Goal: Navigation & Orientation: Find specific page/section

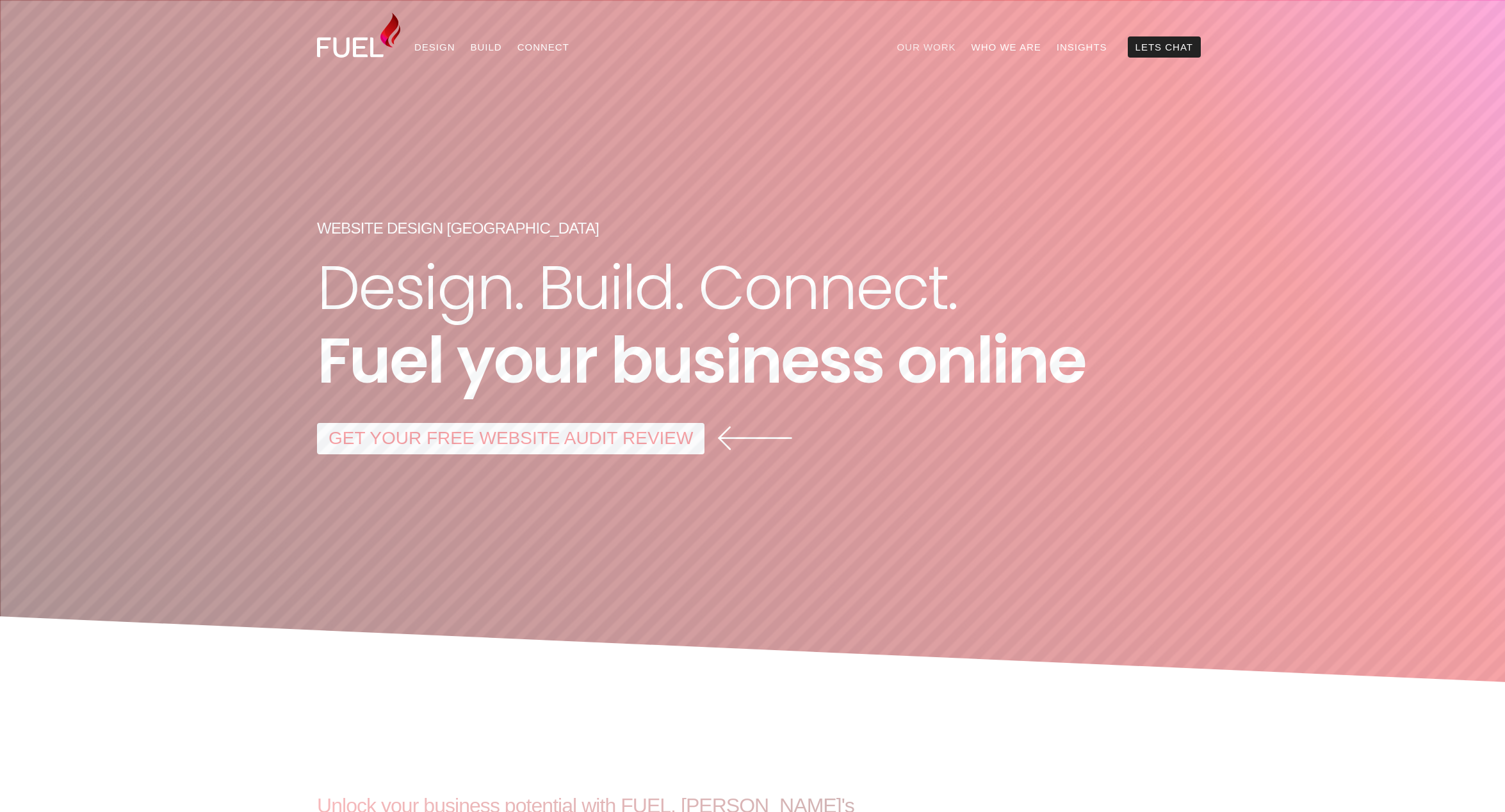
click at [929, 50] on link "Our Work" at bounding box center [926, 47] width 74 height 21
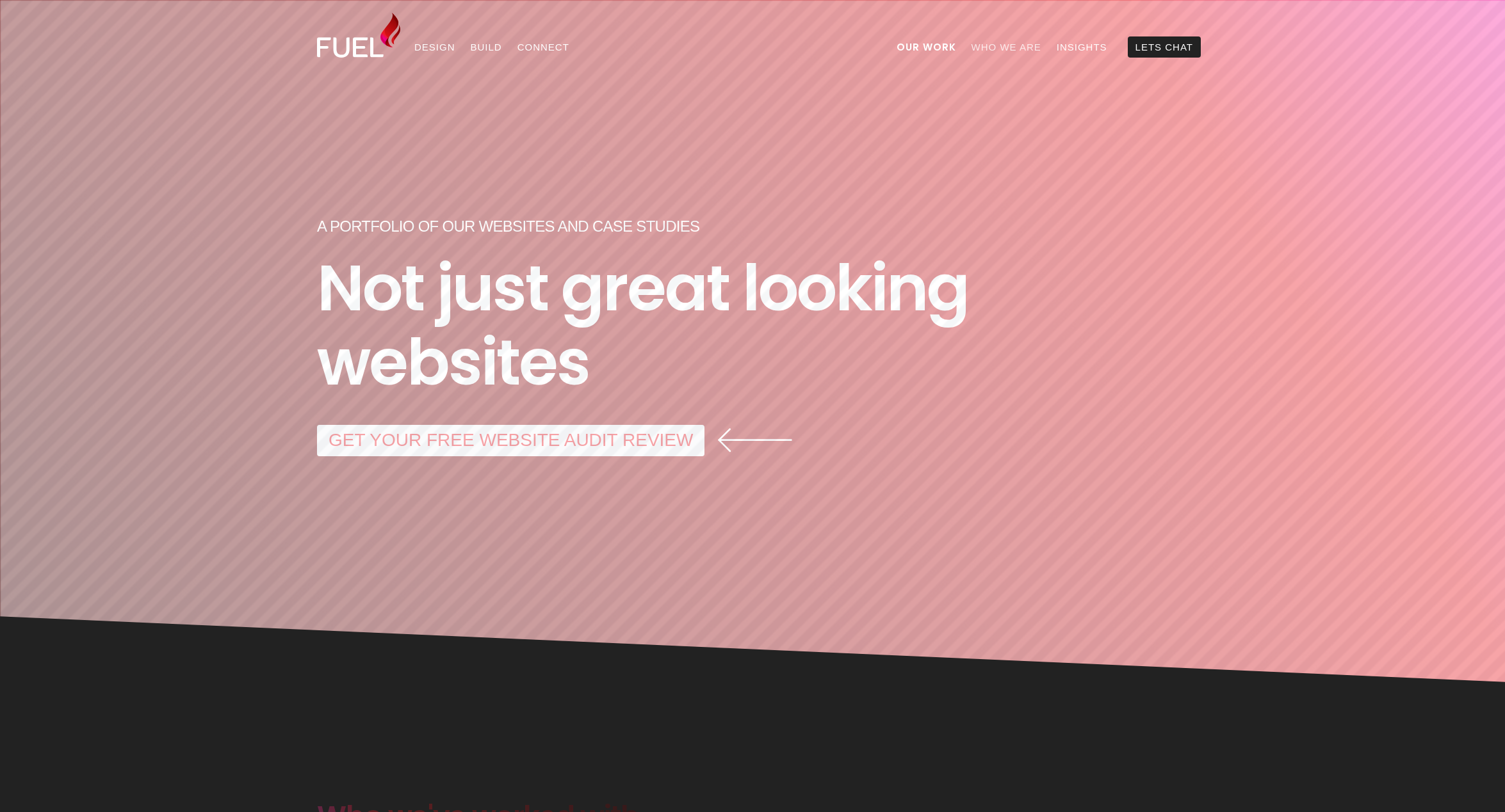
click at [1004, 45] on link "Who We Are" at bounding box center [1006, 47] width 85 height 21
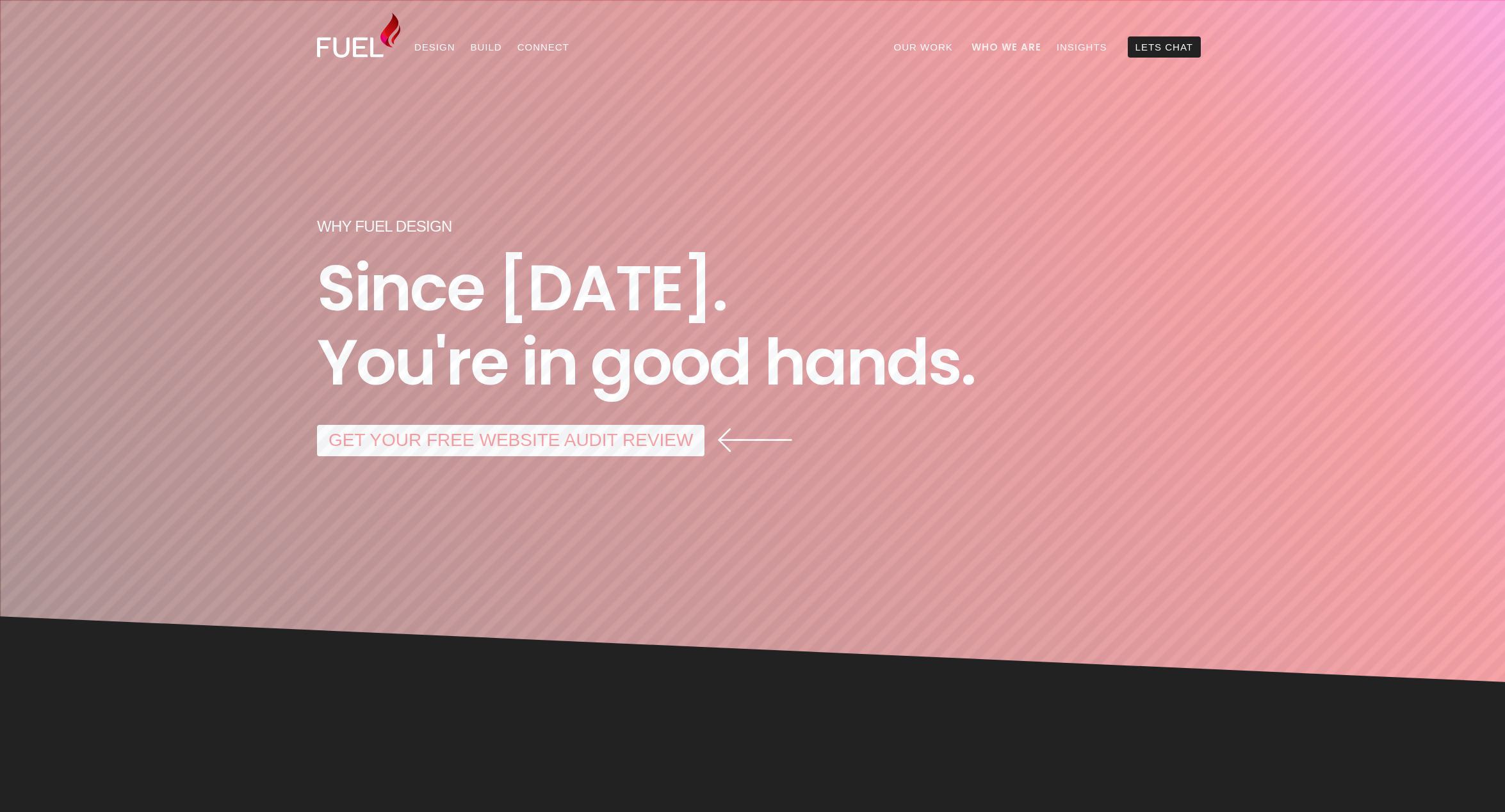
click at [1015, 48] on link "Who We Are" at bounding box center [1006, 47] width 85 height 21
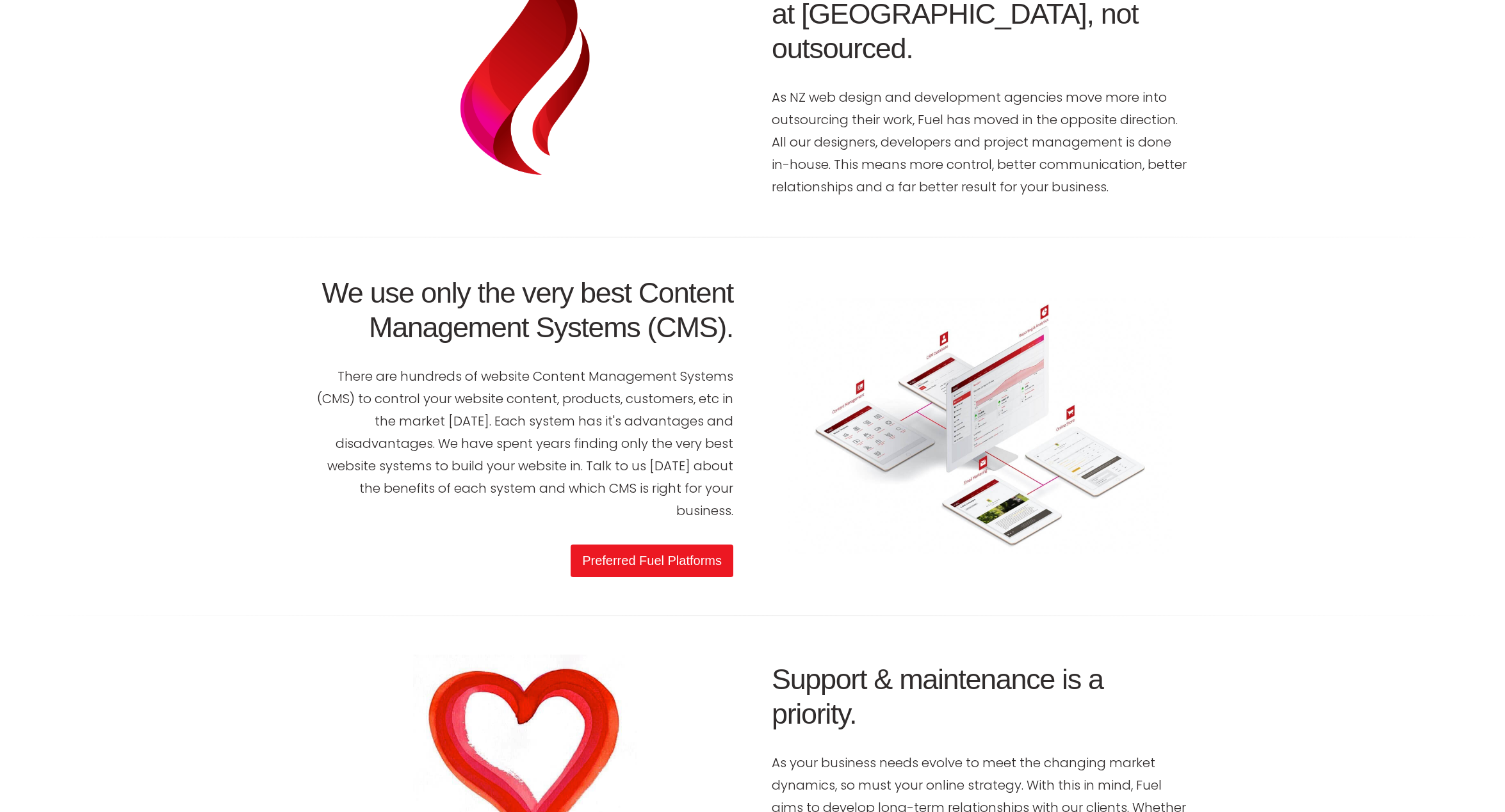
scroll to position [2624, 0]
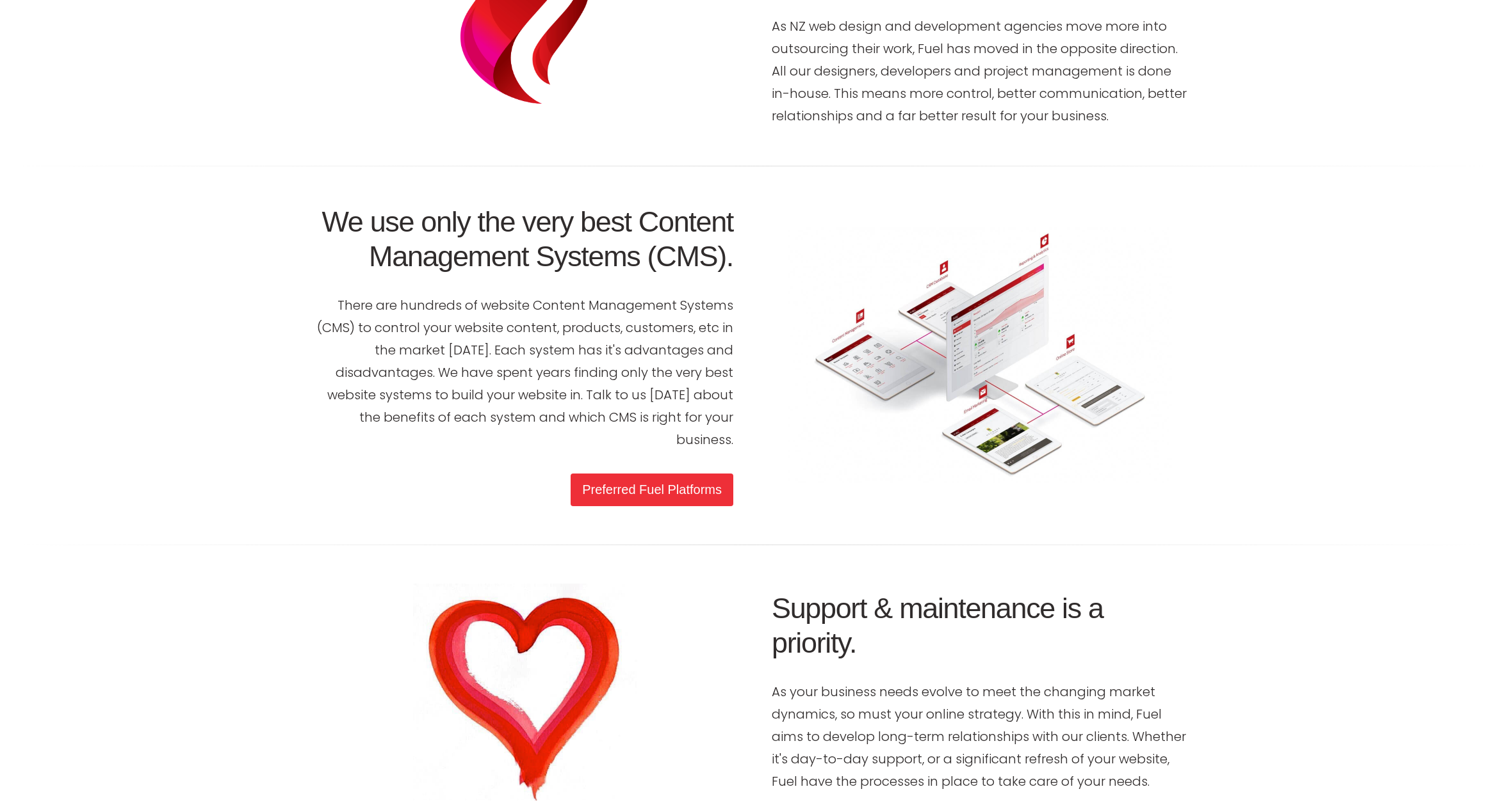
click at [650, 474] on link "Preferred Fuel Platforms" at bounding box center [651, 490] width 162 height 32
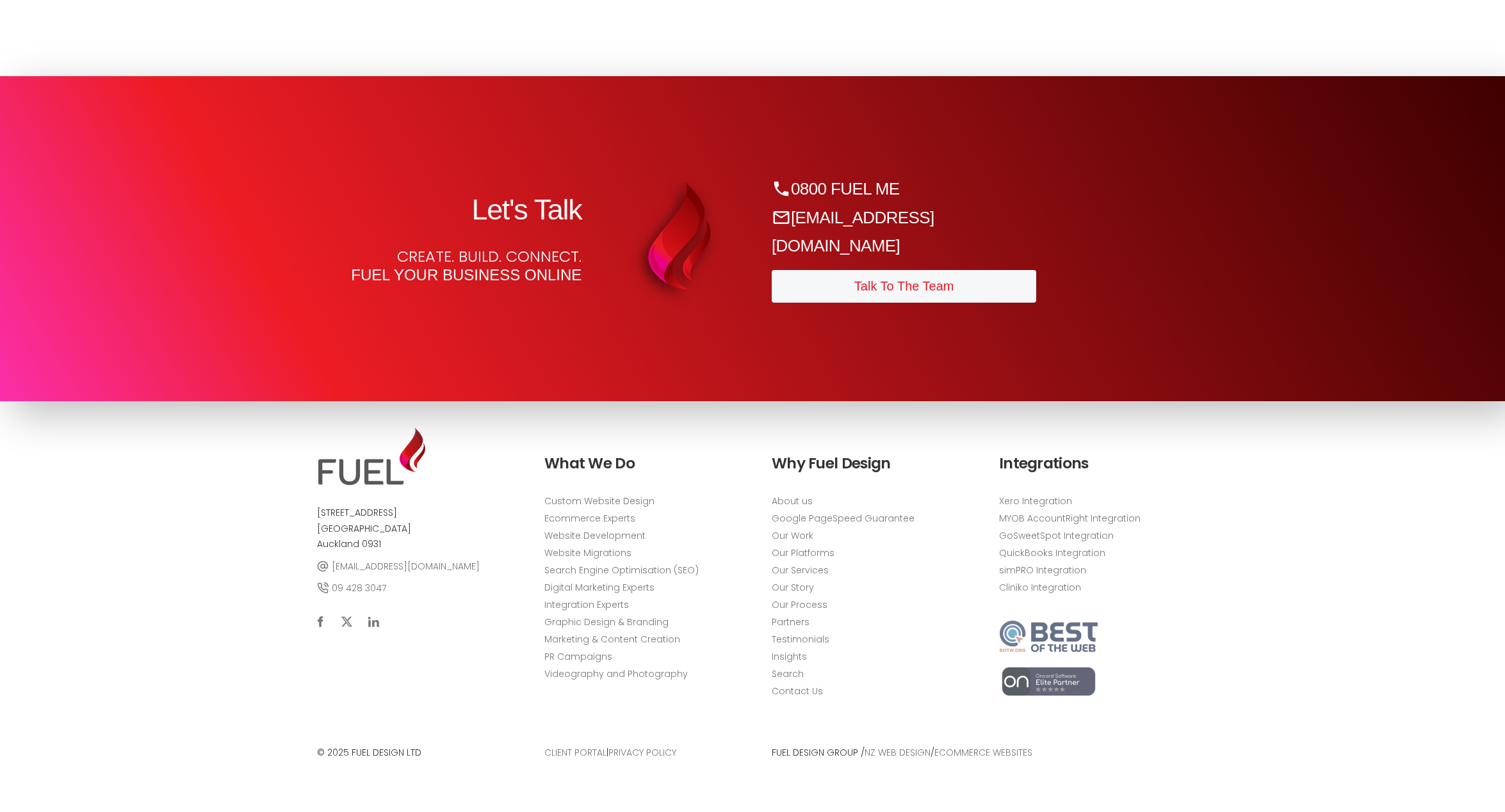
scroll to position [6669, 0]
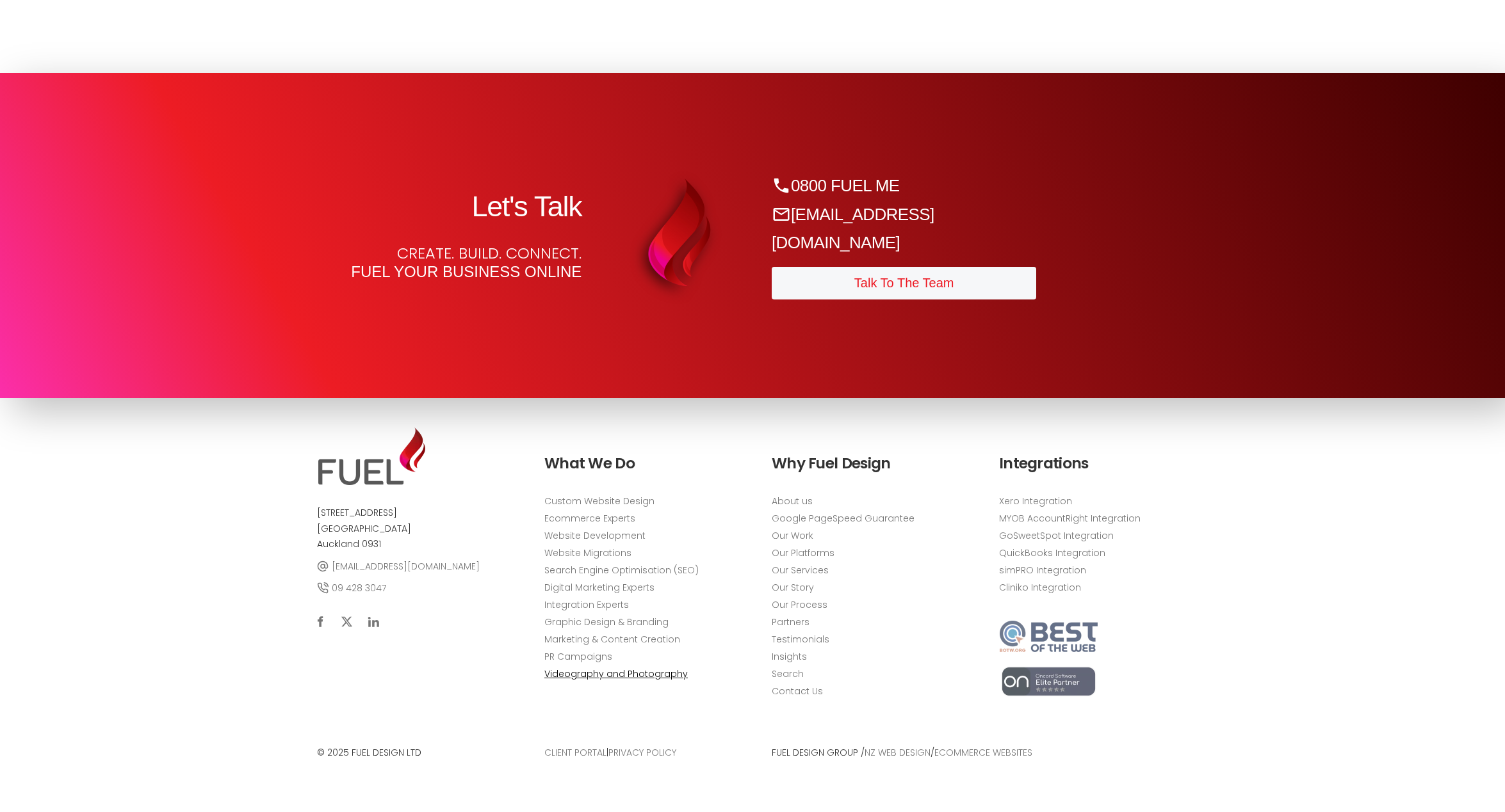
click at [647, 677] on link "Videography and Photography" at bounding box center [615, 675] width 144 height 14
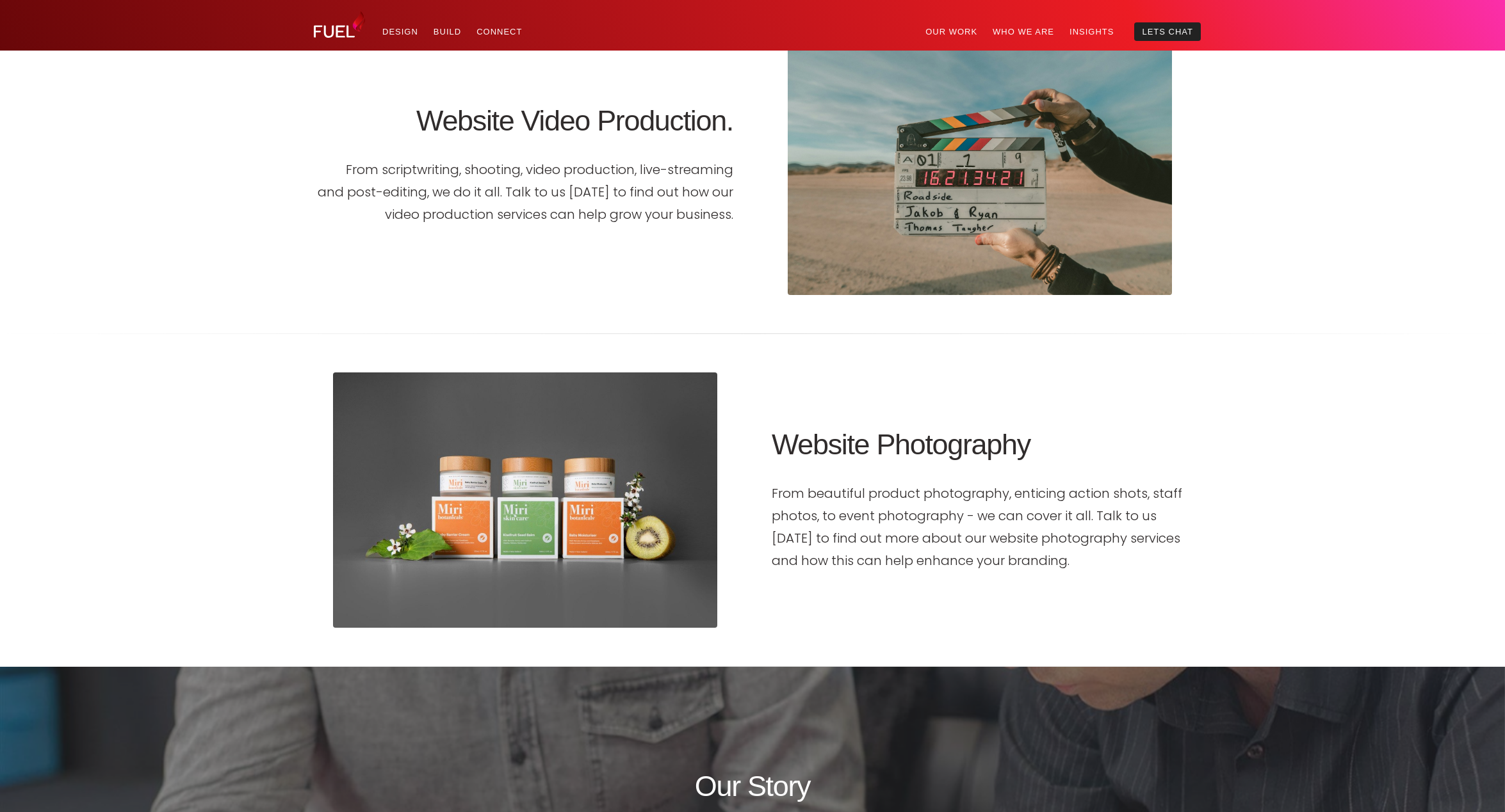
scroll to position [1344, 0]
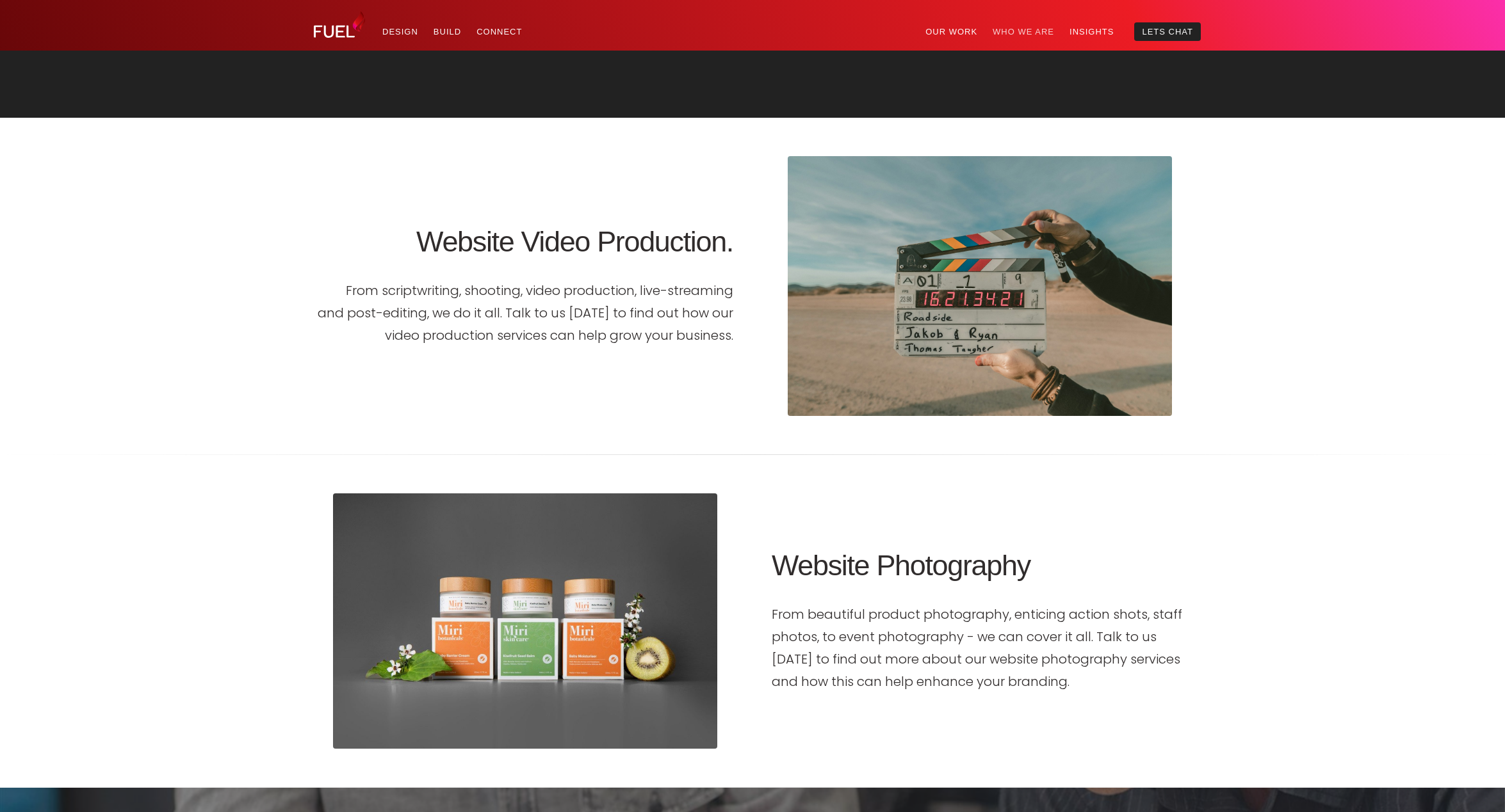
click at [1017, 30] on link "Who We Are" at bounding box center [1023, 32] width 76 height 19
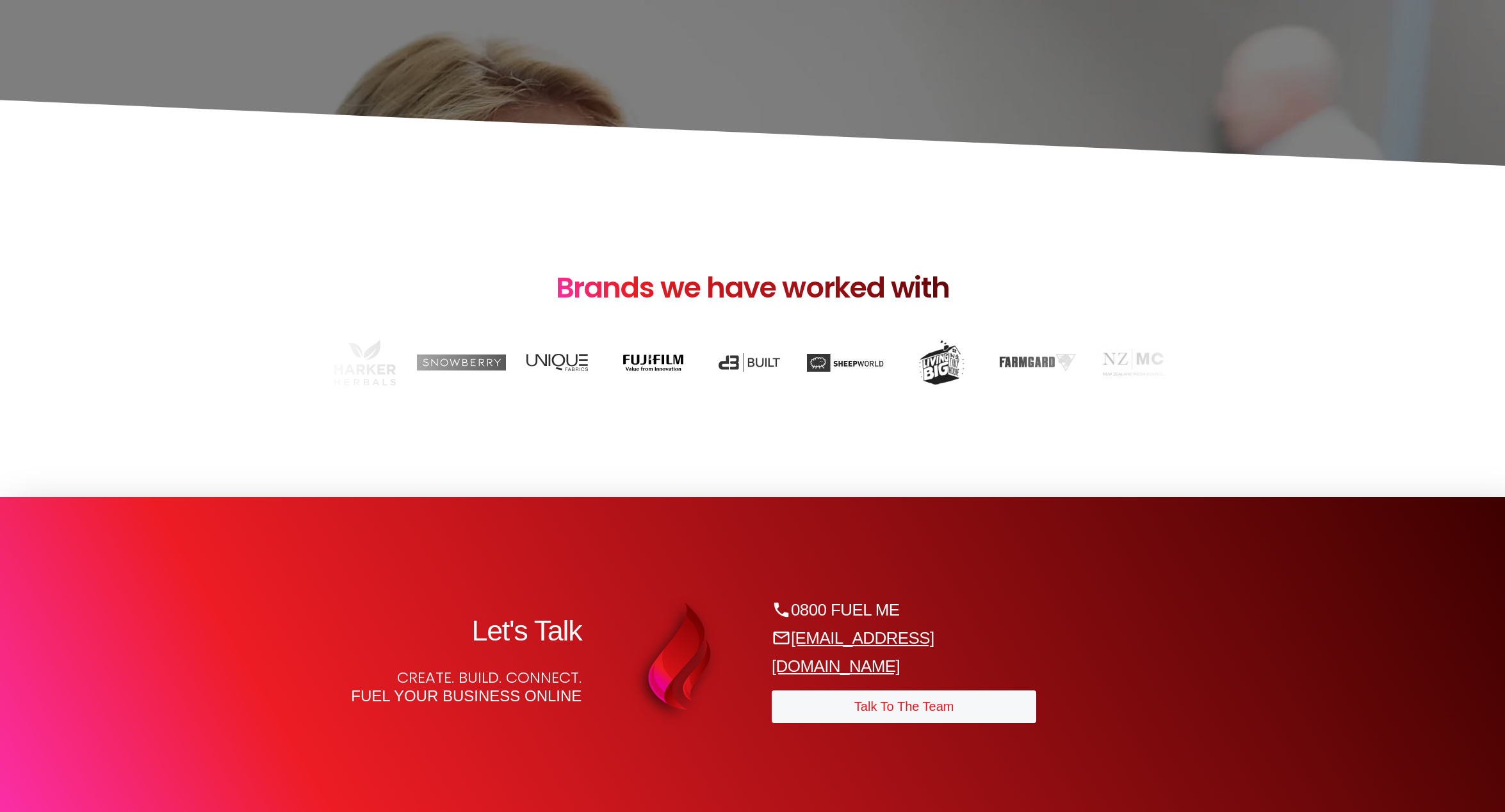
scroll to position [6080, 0]
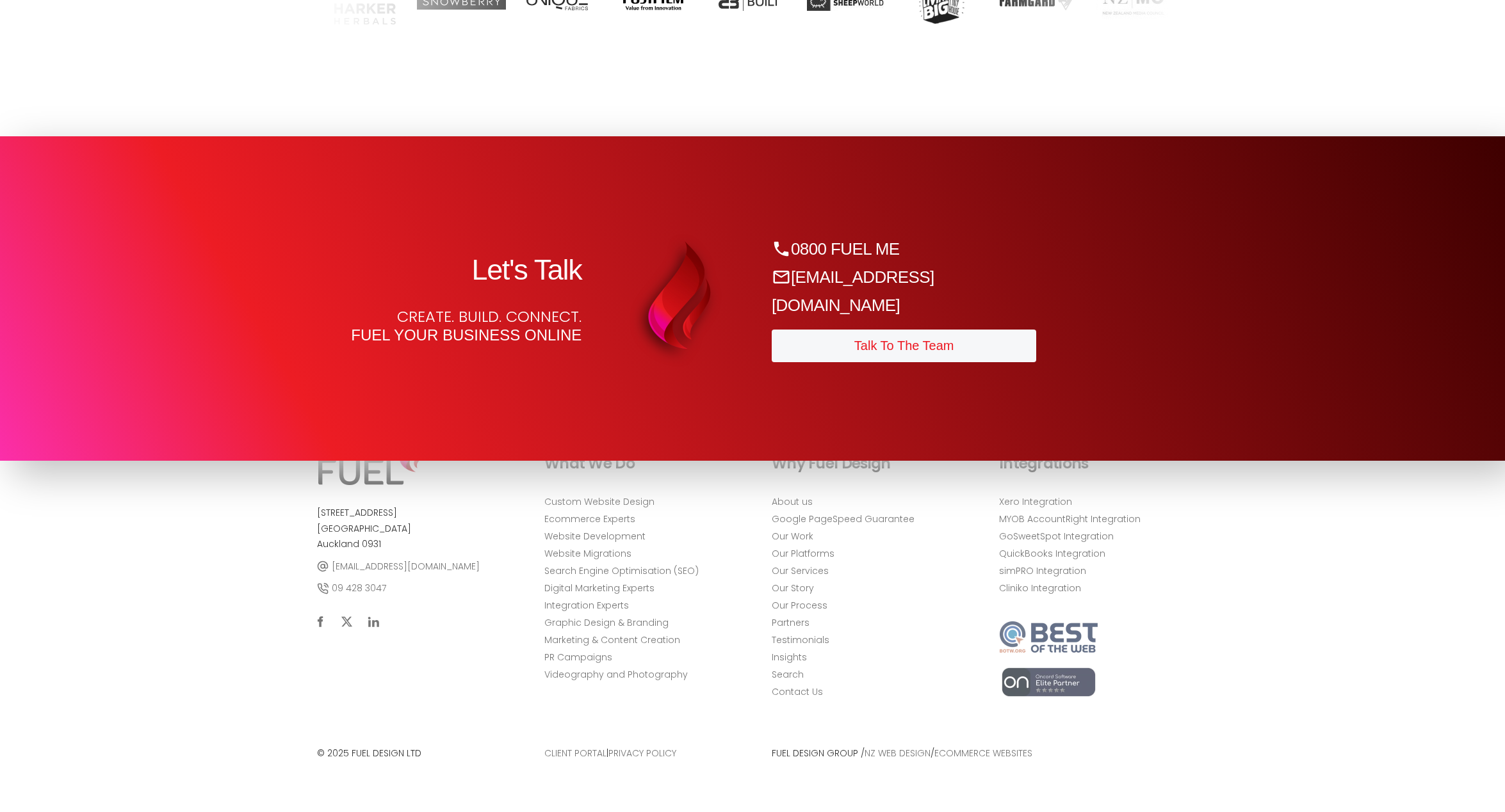
drag, startPoint x: 397, startPoint y: 515, endPoint x: 317, endPoint y: 511, distance: 80.1
click at [317, 511] on p "8w Moana Avenue Orewa Beach Auckland 0931" at bounding box center [411, 529] width 189 height 48
